Goal: Transaction & Acquisition: Purchase product/service

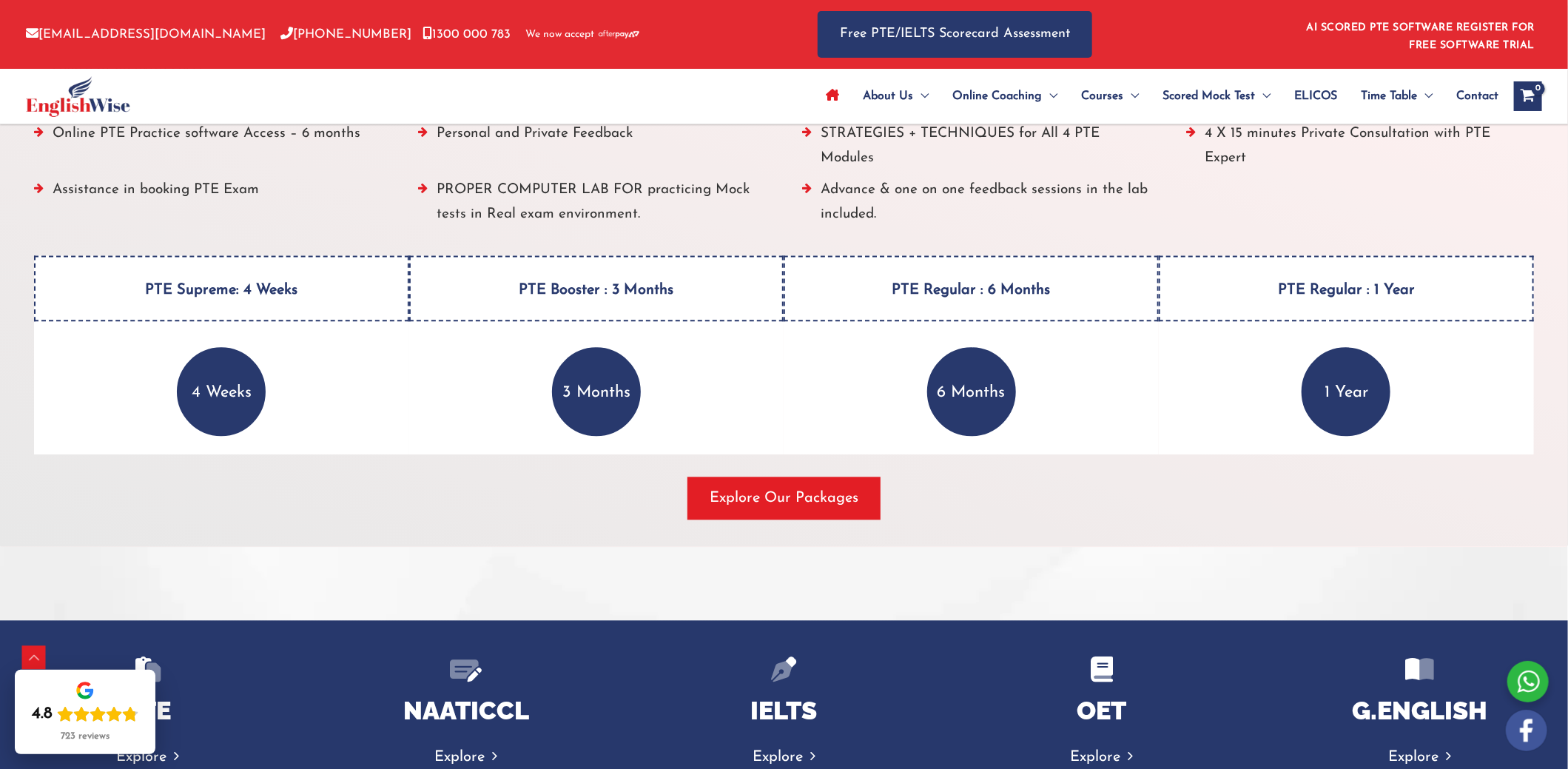
scroll to position [1943, 0]
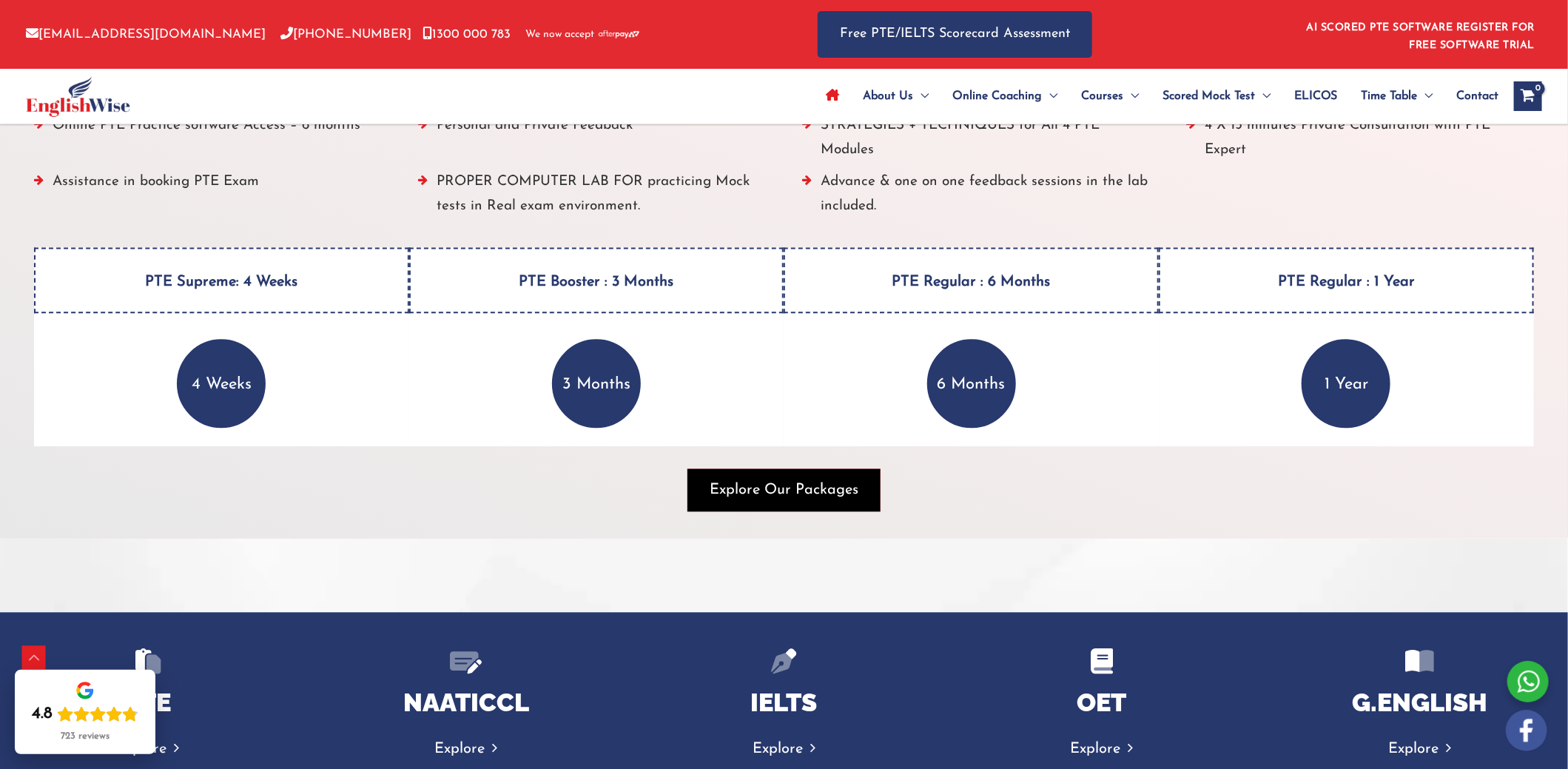
click at [767, 486] on span "Explore Our Packages" at bounding box center [784, 491] width 149 height 21
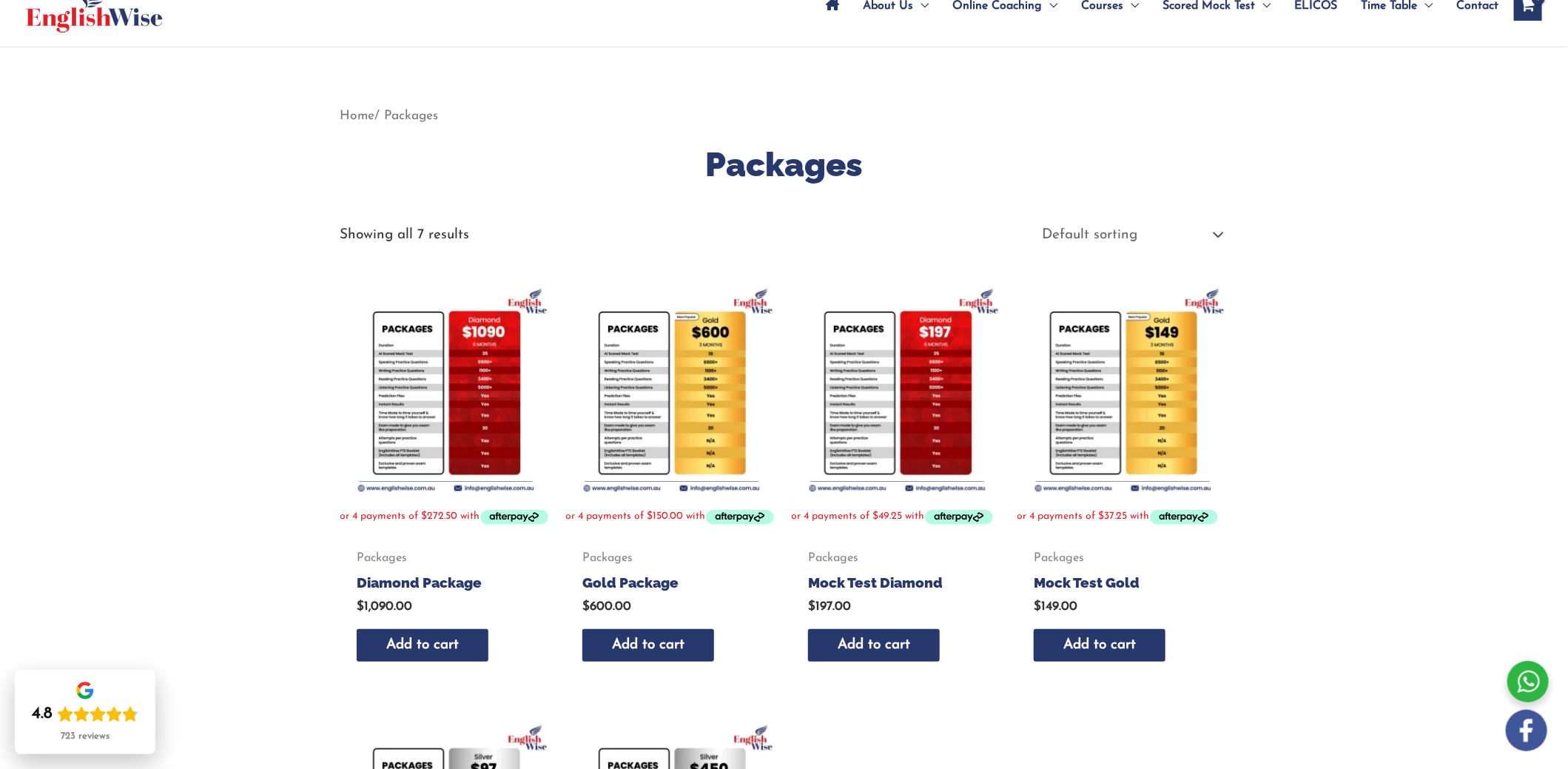
scroll to position [87, 0]
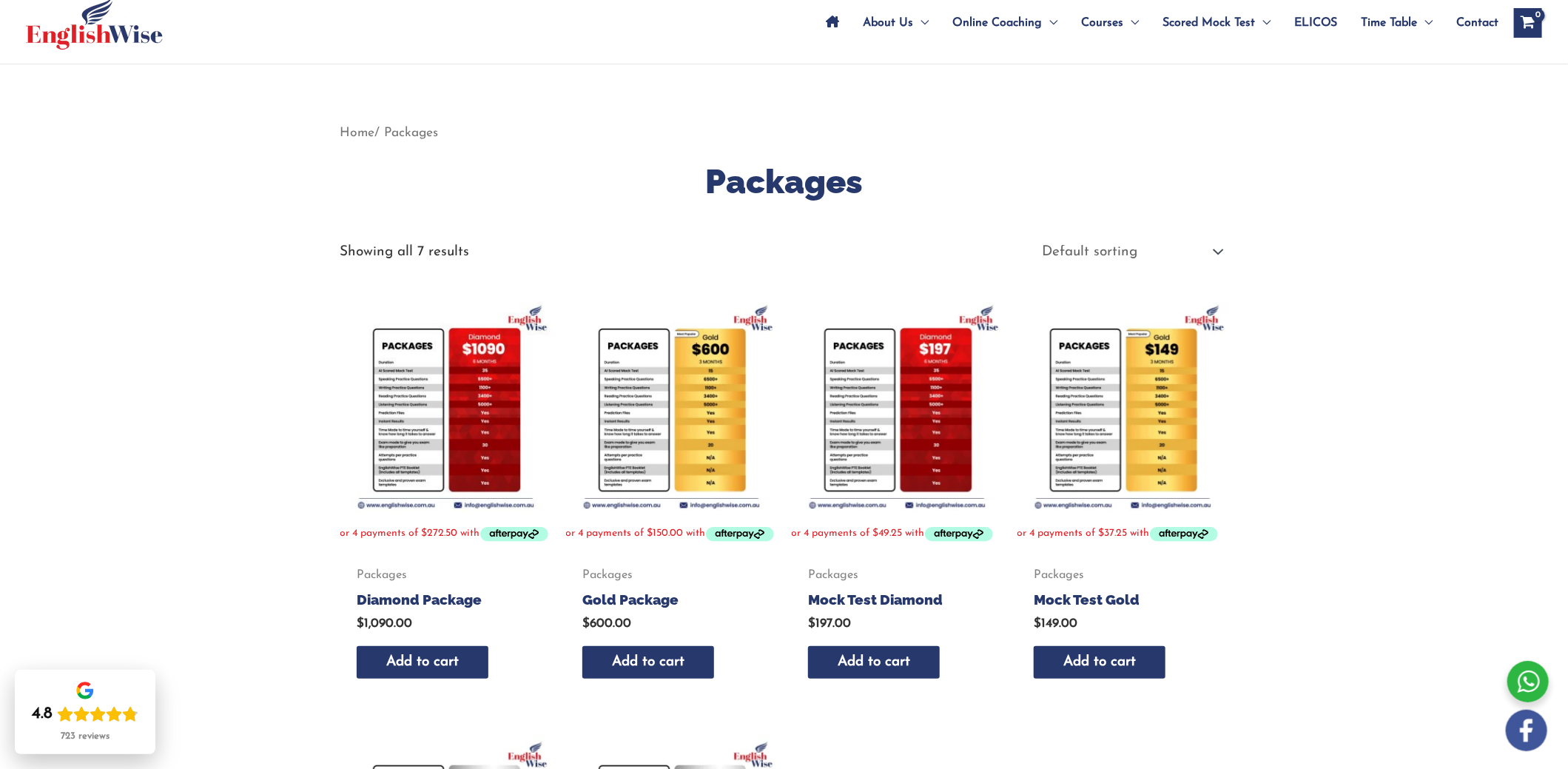
click at [437, 455] on img at bounding box center [446, 406] width 211 height 211
